Goal: Task Accomplishment & Management: Use online tool/utility

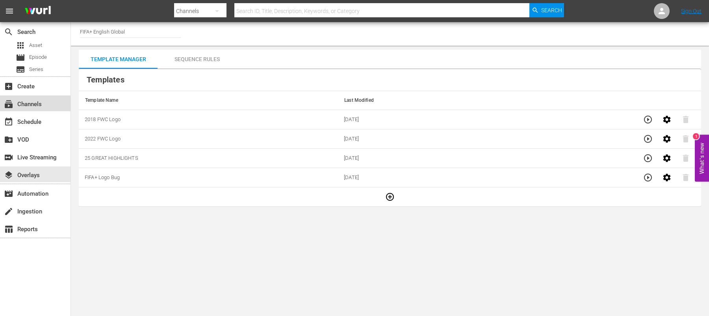
click at [27, 106] on div "subscriptions Channels" at bounding box center [22, 102] width 44 height 7
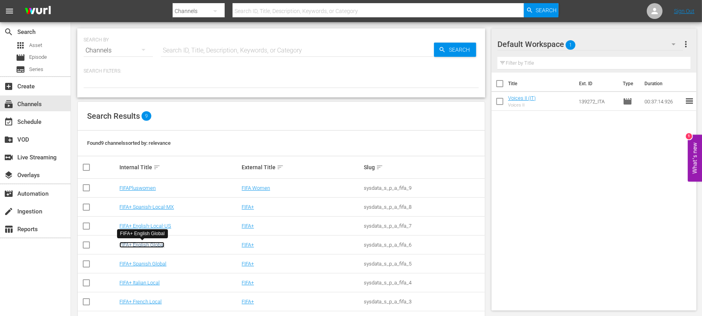
click at [148, 246] on link "FIFA+ English Global" at bounding box center [141, 245] width 45 height 6
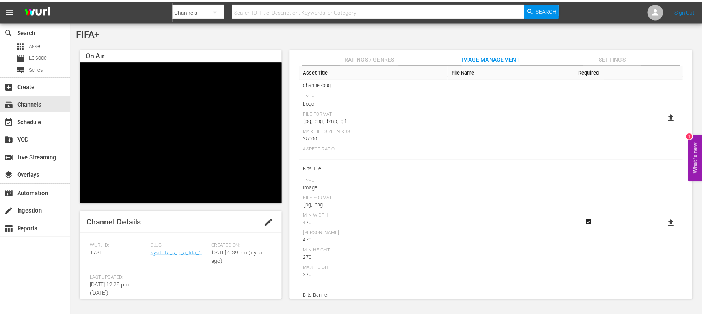
scroll to position [179, 0]
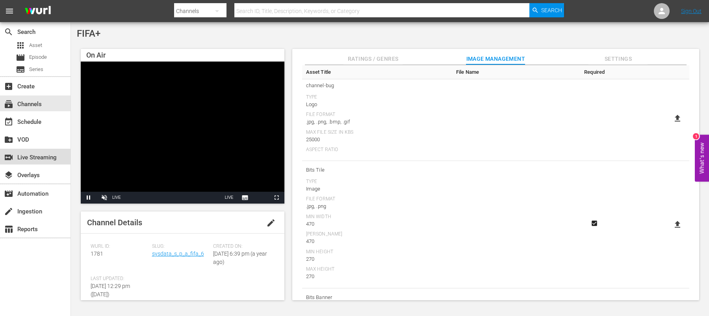
click at [32, 158] on div "switch_video Live Streaming" at bounding box center [22, 156] width 44 height 7
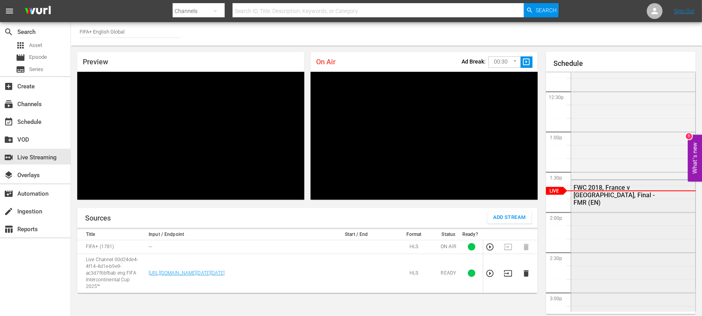
scroll to position [986, 0]
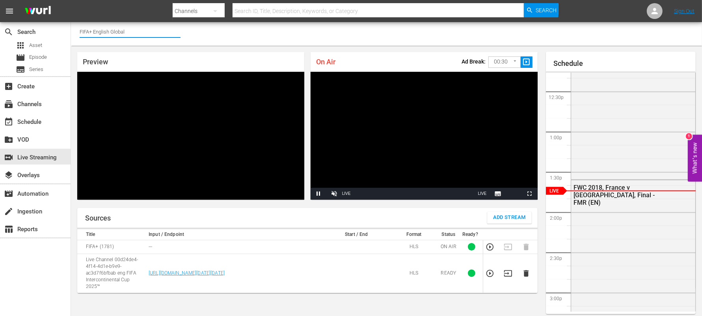
click at [132, 33] on input "FIFA+ English Global" at bounding box center [130, 31] width 101 height 19
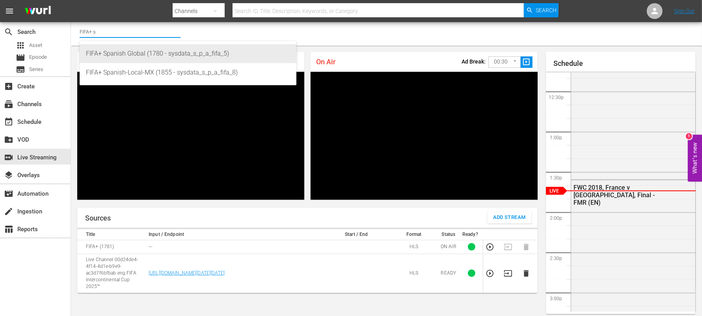
click at [130, 54] on div "FIFA+ Spanish Global (1780 - sysdata_s_p_a_fifa_5)" at bounding box center [188, 53] width 204 height 19
type input "FIFA+ Spanish Global (1780 - sysdata_s_p_a_fifa_5)"
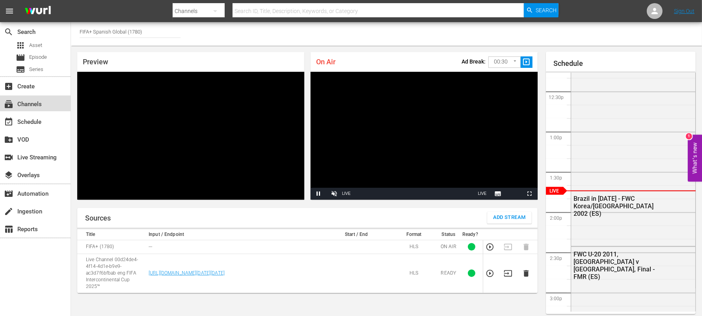
click at [35, 101] on div "subscriptions Channels" at bounding box center [22, 102] width 44 height 7
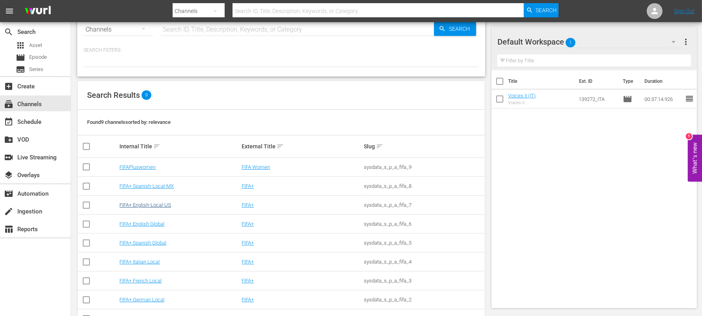
scroll to position [43, 0]
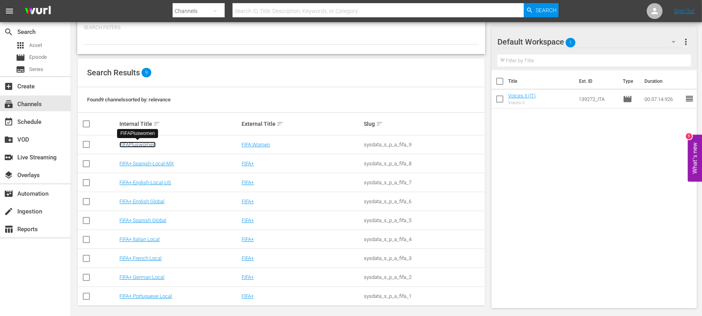
click at [148, 146] on link "FIFAPluswomen" at bounding box center [137, 144] width 36 height 6
